Goal: Find specific page/section: Find specific page/section

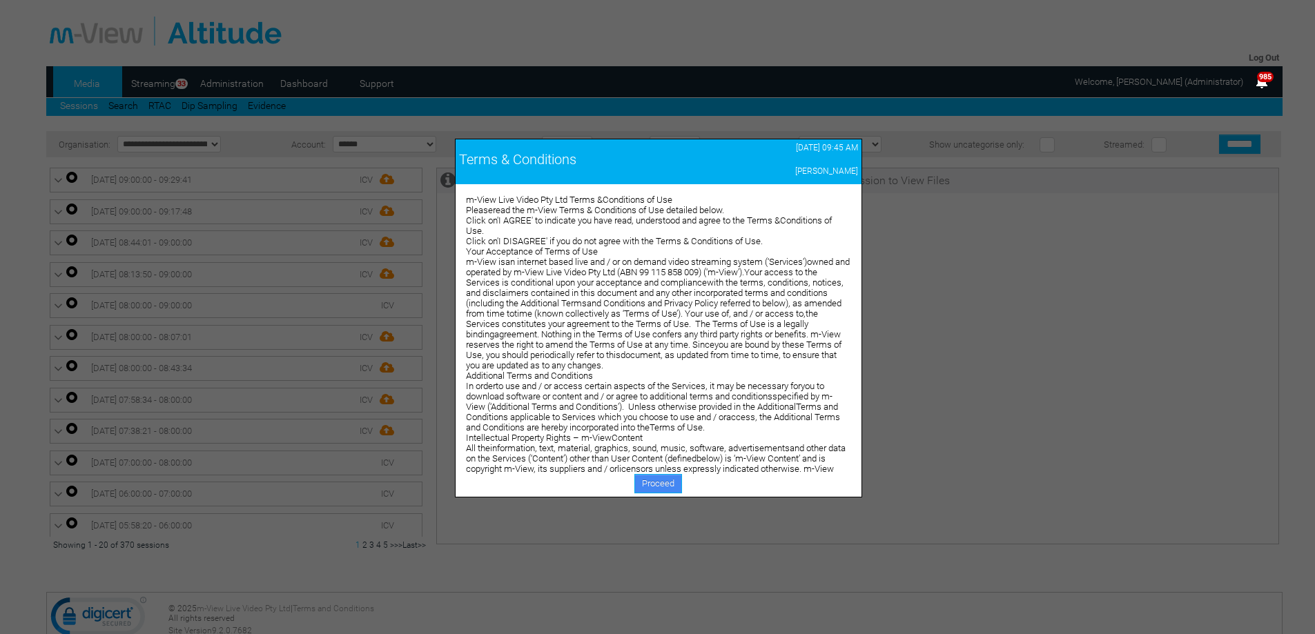
click at [664, 479] on link "Proceed" at bounding box center [658, 483] width 48 height 19
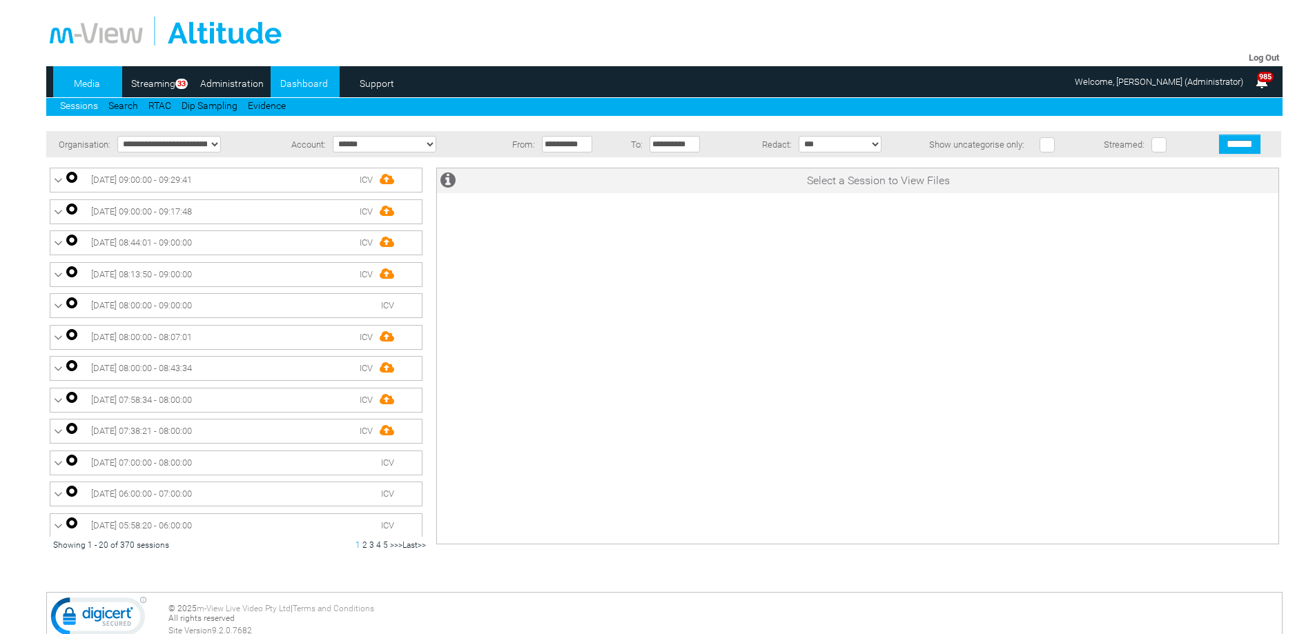
click at [317, 85] on link "Dashboard" at bounding box center [304, 83] width 67 height 21
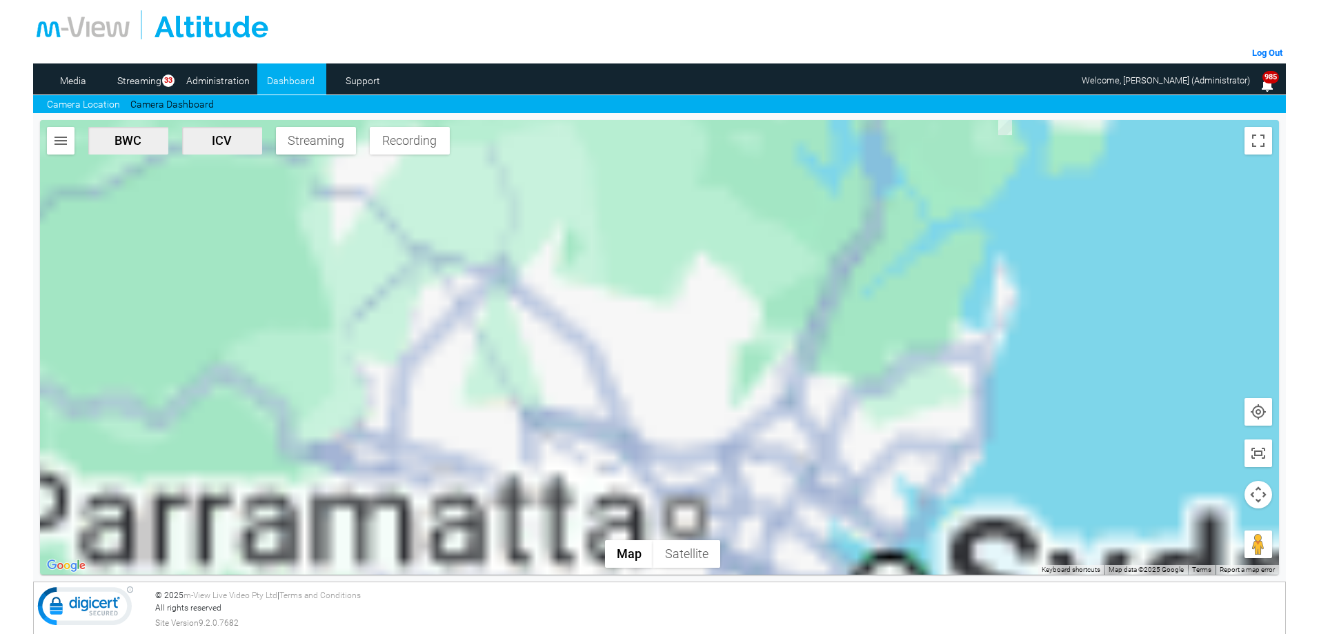
click at [694, 456] on div at bounding box center [659, 347] width 1239 height 455
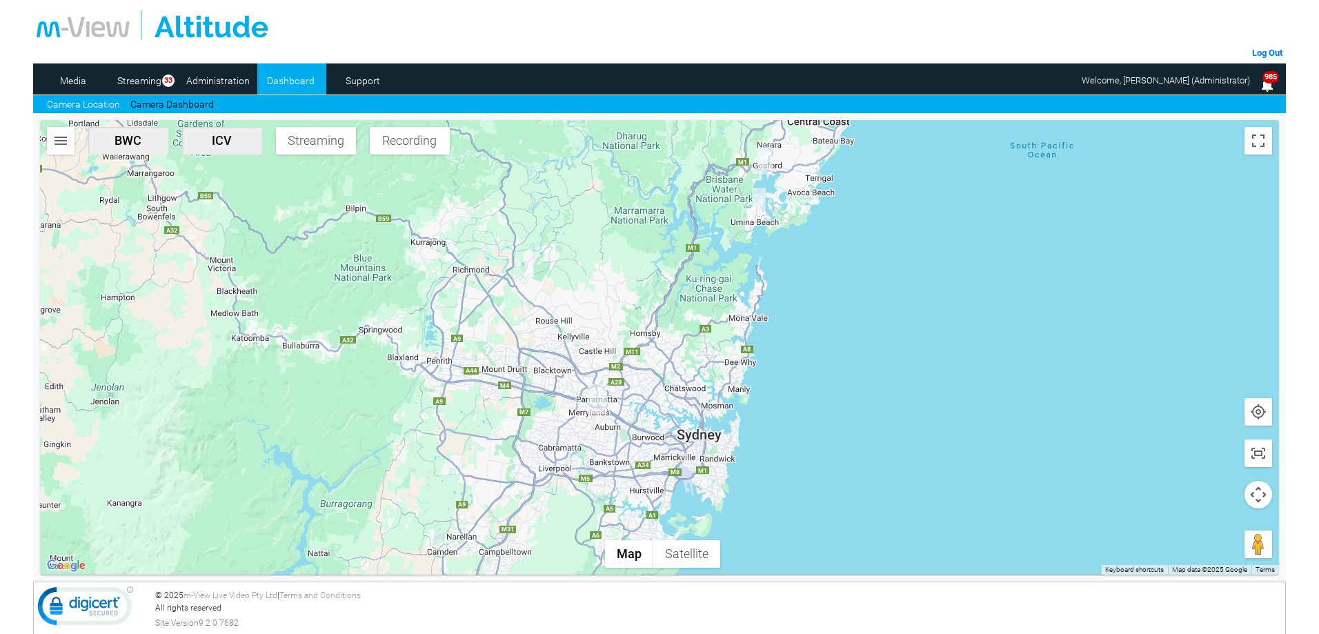
drag, startPoint x: 656, startPoint y: 384, endPoint x: 667, endPoint y: 297, distance: 87.7
click at [667, 297] on div at bounding box center [659, 347] width 1239 height 455
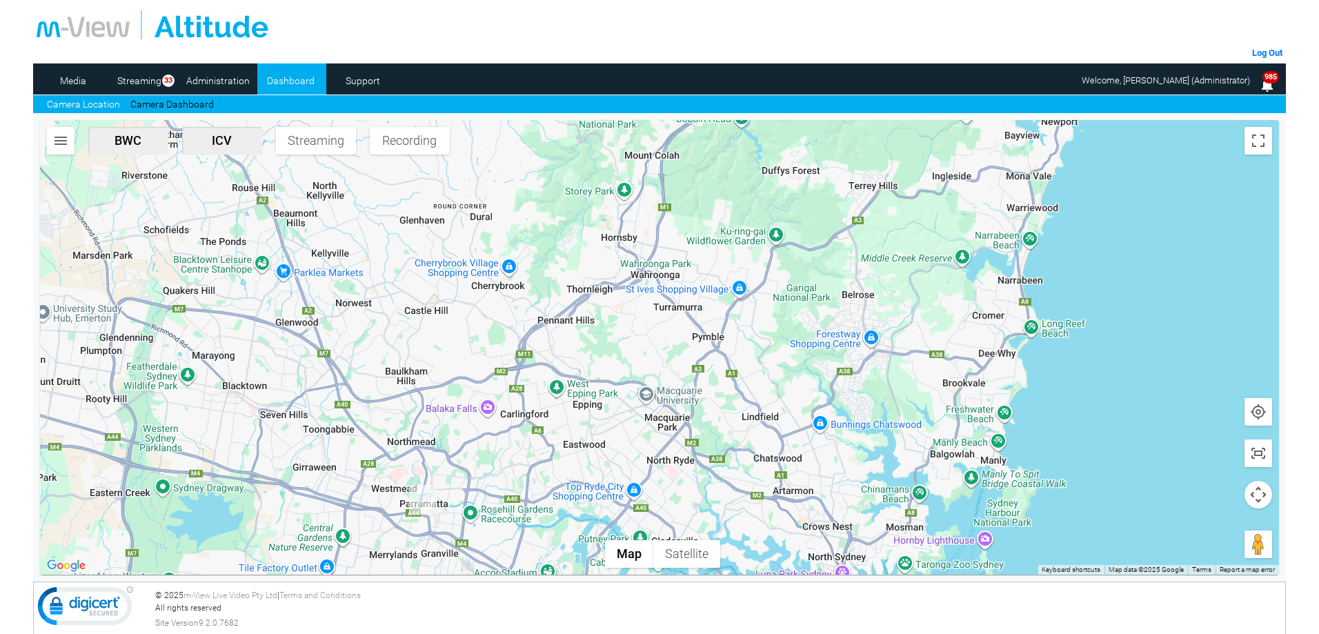
drag, startPoint x: 820, startPoint y: 245, endPoint x: 637, endPoint y: 407, distance: 244.4
click at [637, 407] on div at bounding box center [659, 347] width 1239 height 455
